Goal: Find specific page/section: Find specific page/section

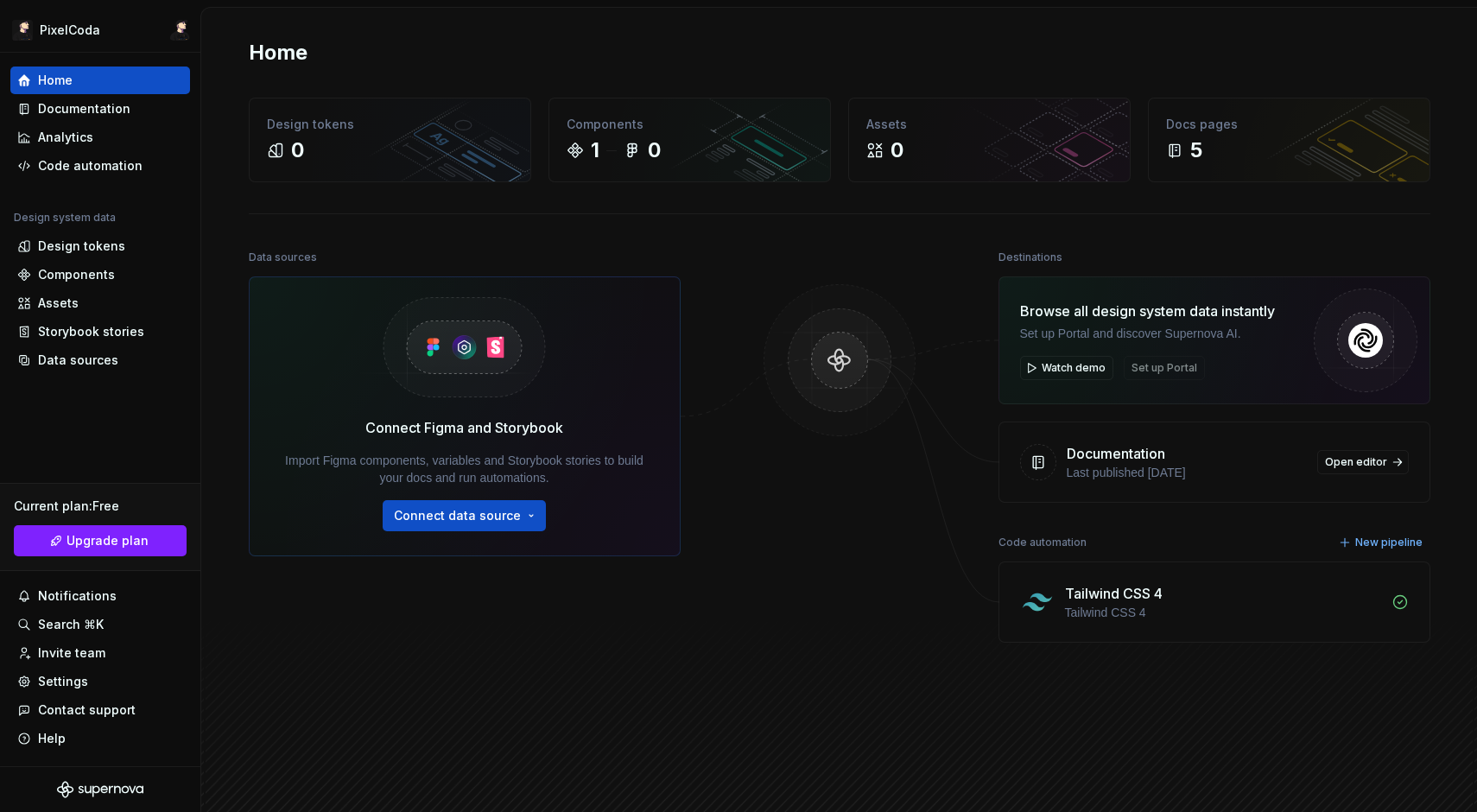
click at [1148, 605] on div "Tailwind CSS 4" at bounding box center [1223, 612] width 316 height 18
click at [1135, 592] on div "Tailwind CSS 4" at bounding box center [1114, 593] width 97 height 20
click at [1407, 604] on div "Tailwind CSS 4 Tailwind CSS 4" at bounding box center [1214, 601] width 430 height 80
click at [65, 248] on div "Design tokens" at bounding box center [81, 246] width 88 height 18
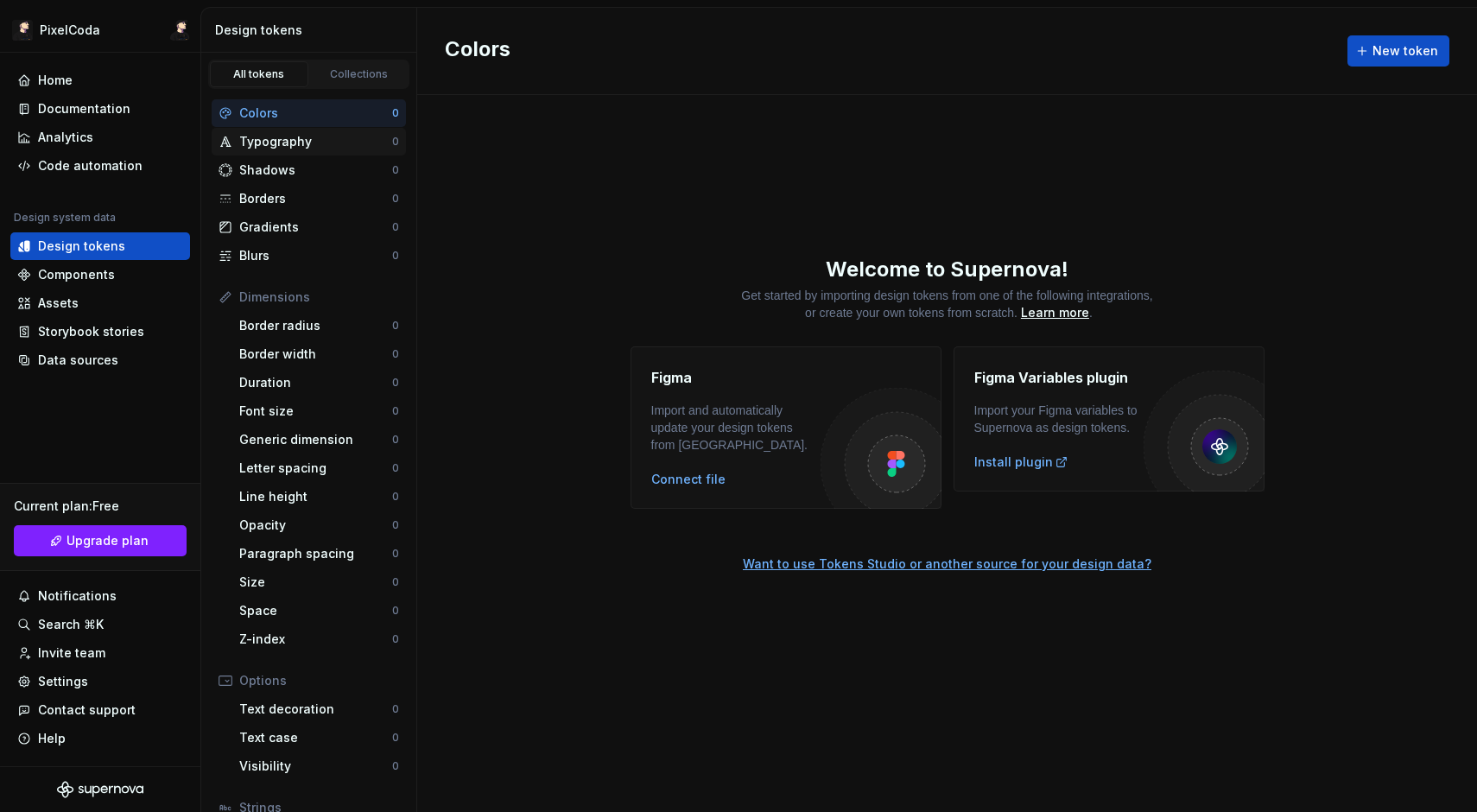
click at [237, 133] on div "Typography" at bounding box center [305, 142] width 173 height 18
